Goal: Transaction & Acquisition: Register for event/course

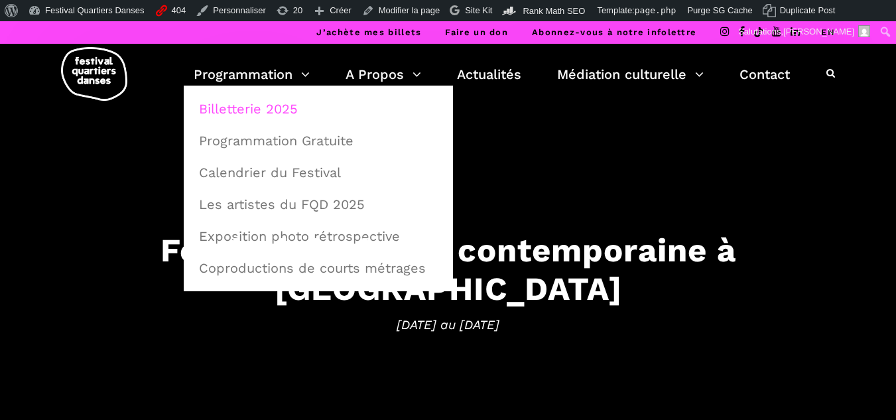
click at [262, 98] on link "Billetterie 2025" at bounding box center [318, 109] width 255 height 31
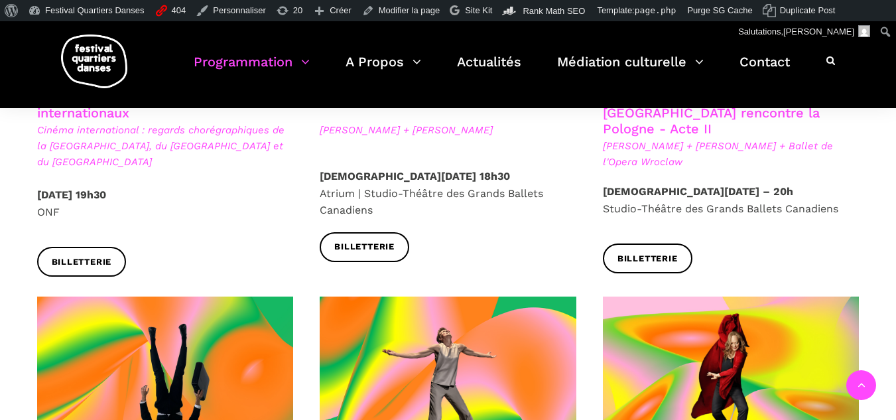
scroll to position [1128, 0]
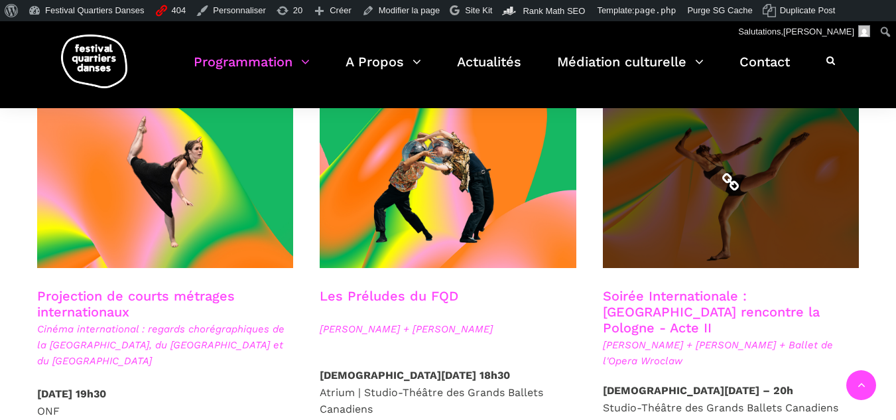
click at [783, 206] on span at bounding box center [731, 182] width 257 height 172
click at [714, 204] on span at bounding box center [731, 182] width 257 height 172
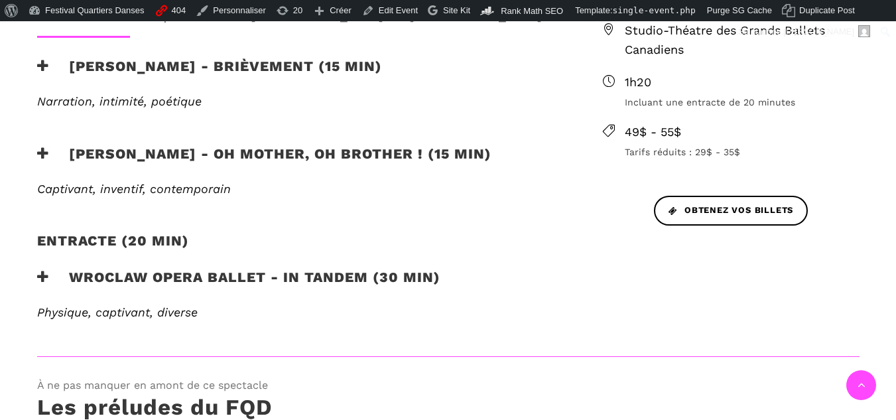
click at [302, 158] on h3 "[PERSON_NAME] - Oh mother, oh brother ! (15 min)" at bounding box center [264, 161] width 454 height 33
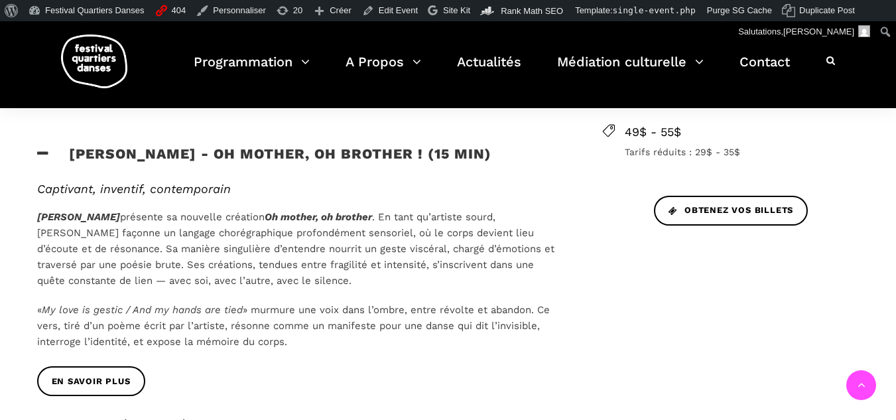
click at [162, 143] on div "En savoir plus" at bounding box center [298, 135] width 549 height 20
click at [100, 399] on div "EN SAVOIR PLUS" at bounding box center [298, 391] width 549 height 50
click at [103, 383] on span "EN SAVOIR PLUS" at bounding box center [91, 382] width 79 height 14
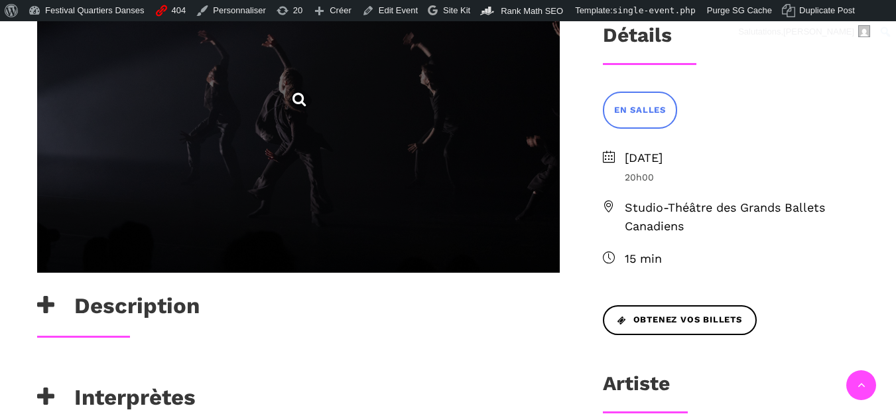
scroll to position [531, 0]
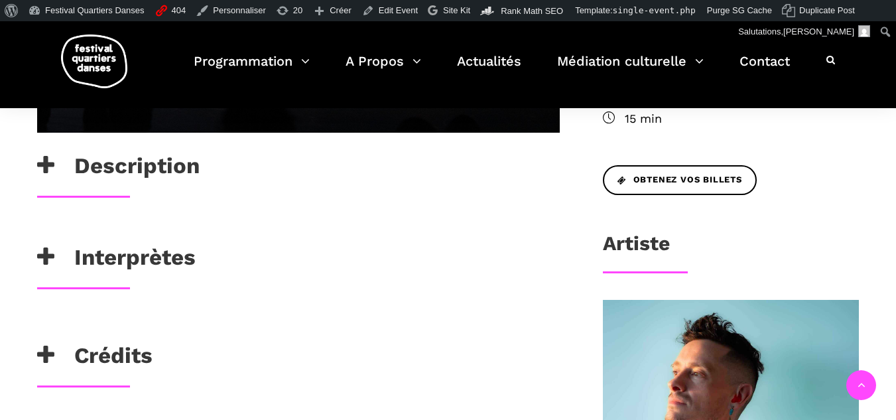
click at [49, 169] on icon at bounding box center [45, 166] width 17 height 22
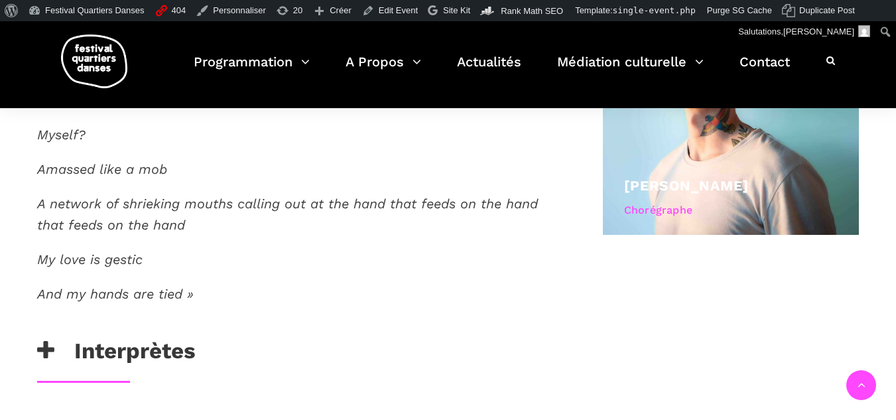
scroll to position [862, 0]
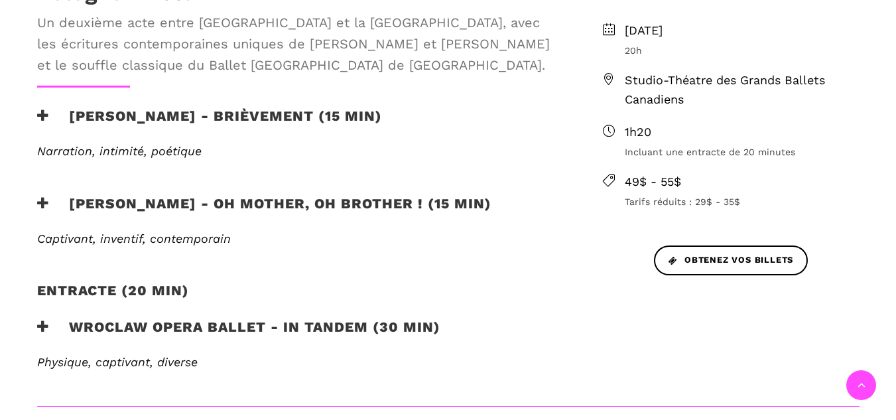
scroll to position [531, 0]
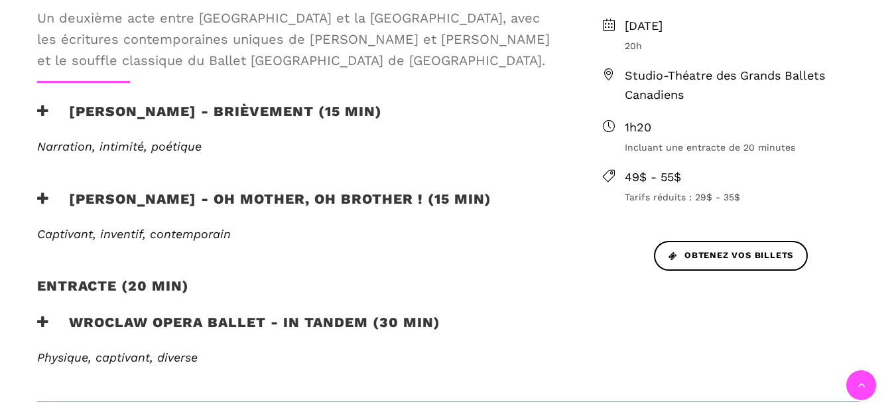
click at [40, 196] on icon at bounding box center [43, 199] width 12 height 14
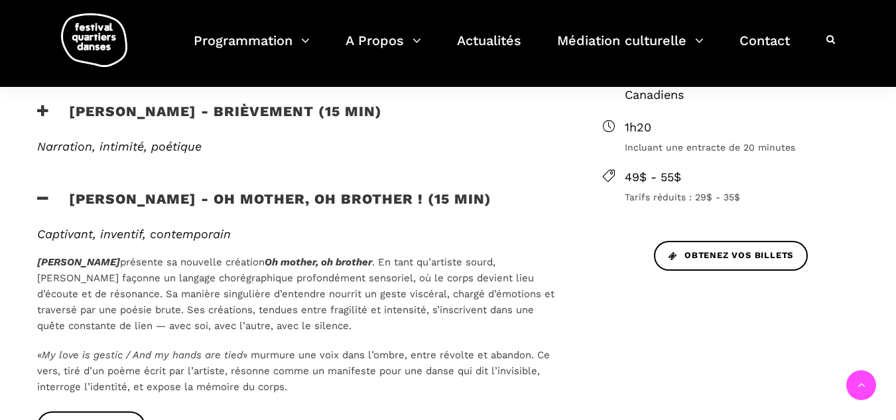
drag, startPoint x: 315, startPoint y: 393, endPoint x: 31, endPoint y: 237, distance: 324.5
click at [31, 237] on div "Captivant, inventif, contemporain [PERSON_NAME] présente sa nouvelle création O…" at bounding box center [298, 319] width 549 height 185
click at [367, 233] on h6 "Captivant, inventif, contemporain" at bounding box center [298, 234] width 523 height 15
drag, startPoint x: 306, startPoint y: 381, endPoint x: 79, endPoint y: 181, distance: 302.2
click at [79, 181] on div "Soirée internationale : Montréal rencontre la Pologne - Acte II Un deuxième act…" at bounding box center [298, 266] width 549 height 637
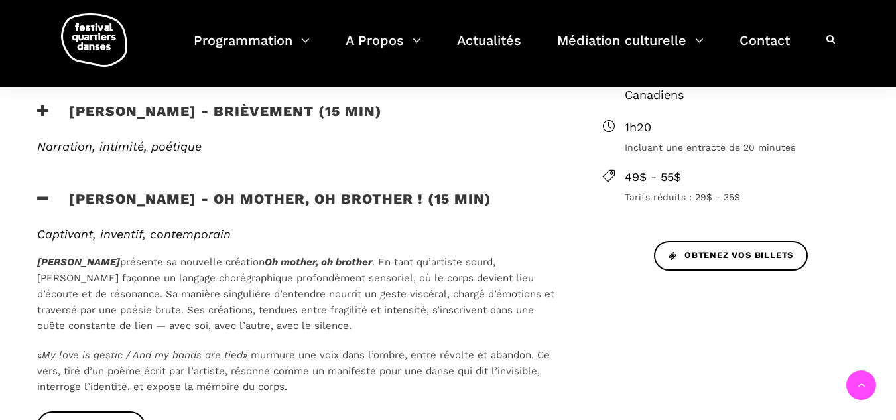
copy div "En savoir plus Cai Glover - Oh mother, oh brother ! (15 min) Captivant, inventi…"
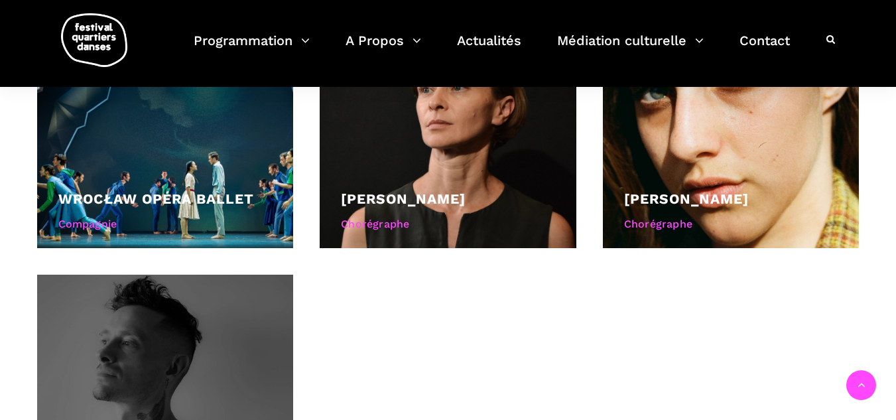
scroll to position [1459, 0]
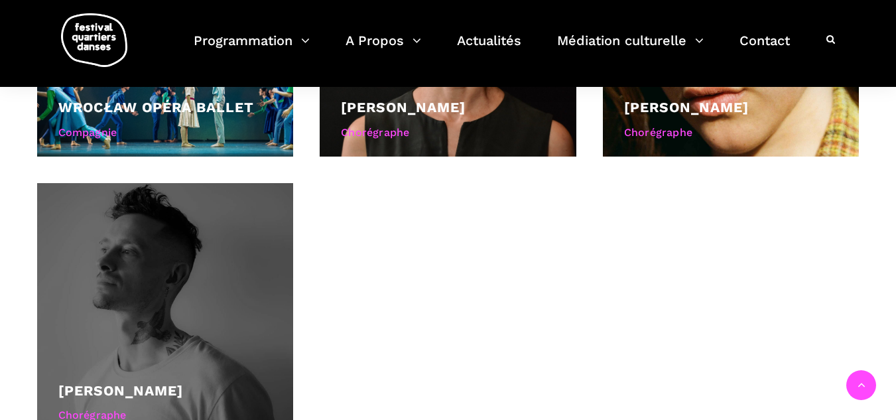
click at [180, 354] on div at bounding box center [165, 311] width 257 height 257
click at [107, 384] on link "[PERSON_NAME]" at bounding box center [120, 390] width 125 height 17
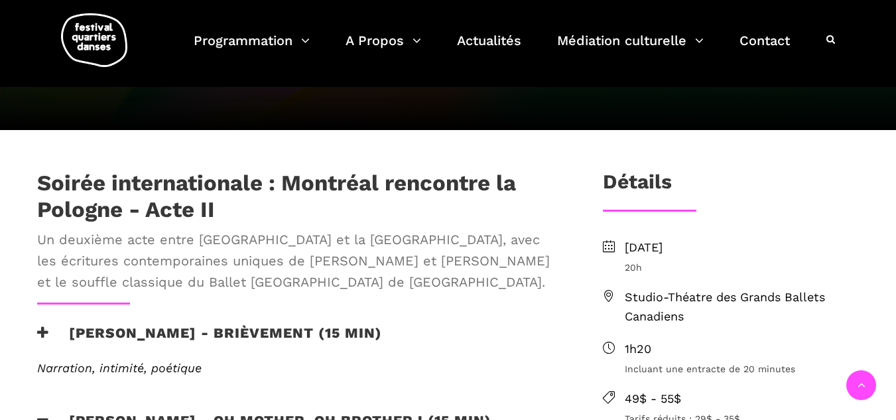
scroll to position [332, 0]
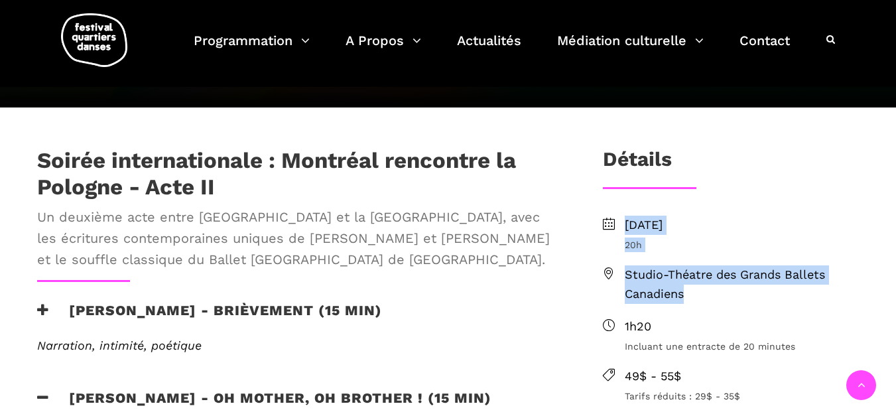
drag, startPoint x: 618, startPoint y: 224, endPoint x: 706, endPoint y: 296, distance: 113.6
click at [706, 296] on ul "Jeudi 11 septembre 2025 20h Studio-Théatre des Grands Ballets Canadiens 1h20 In…" at bounding box center [731, 310] width 257 height 188
copy ul "Jeudi 11 septembre 2025 20h Studio-Théatre des Grands Ballets Canadiens"
